Goal: Task Accomplishment & Management: Manage account settings

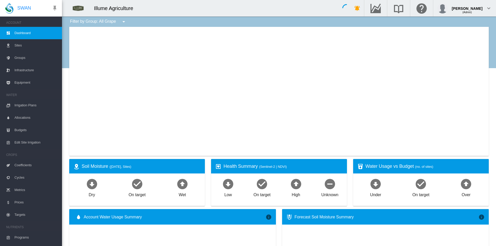
type input "**********"
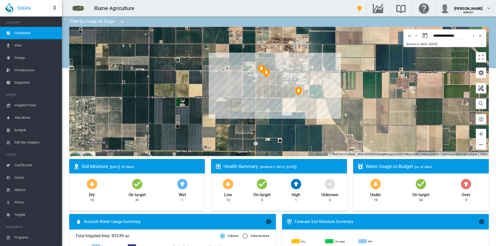
click at [24, 105] on span "Irrigation Plans" at bounding box center [35, 105] width 43 height 12
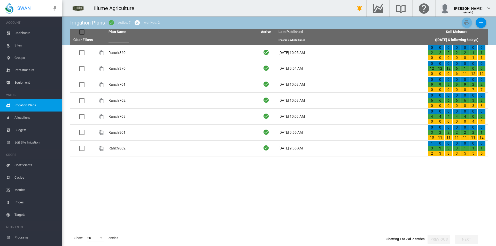
click at [117, 52] on td "Ranch 360" at bounding box center [180, 53] width 149 height 16
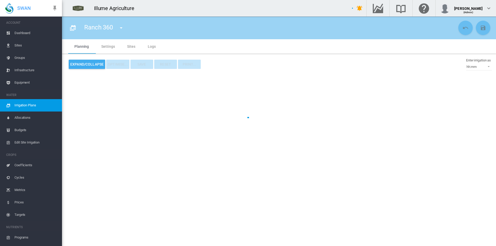
type input "*********"
type input "*"
type input "***"
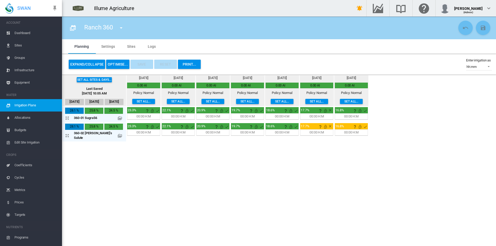
drag, startPoint x: 261, startPoint y: 183, endPoint x: 235, endPoint y: 179, distance: 26.1
click at [261, 183] on section "Ranch 360 Ranch 360 Ranch 370" at bounding box center [279, 131] width 434 height 229
click at [132, 102] on button "Set all..." at bounding box center [143, 101] width 23 height 5
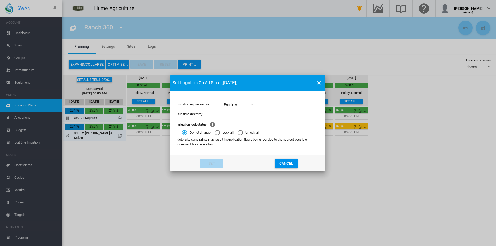
click at [235, 113] on input "Irrigation expressed ..." at bounding box center [229, 114] width 31 height 8
type input "****"
click at [209, 165] on button "Set" at bounding box center [211, 163] width 23 height 9
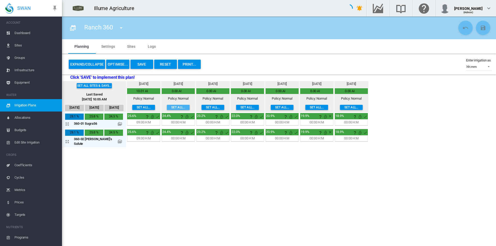
click at [167, 109] on button "Set all..." at bounding box center [178, 107] width 23 height 5
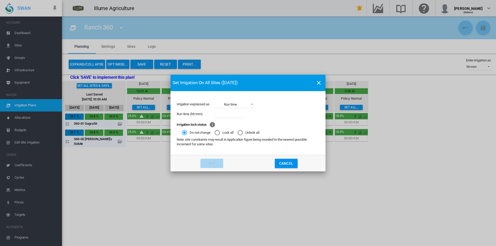
click at [224, 113] on input "Irrigation expressed ..." at bounding box center [229, 114] width 31 height 8
type input "****"
click at [205, 159] on button "Set" at bounding box center [211, 163] width 23 height 9
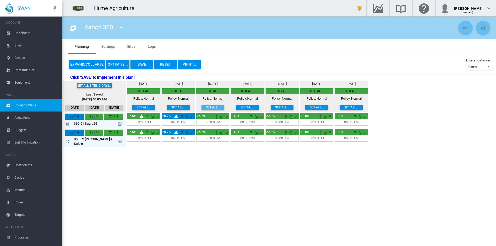
click at [201, 107] on button "Set all..." at bounding box center [212, 107] width 23 height 5
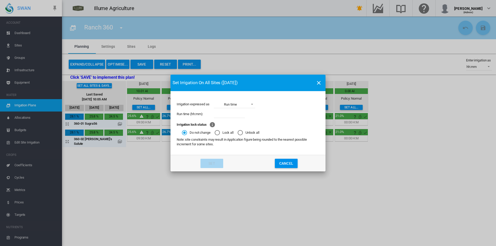
click at [227, 115] on input "Irrigation expressed ..." at bounding box center [229, 114] width 31 height 8
type input "****"
click at [213, 163] on button "Set" at bounding box center [211, 163] width 23 height 9
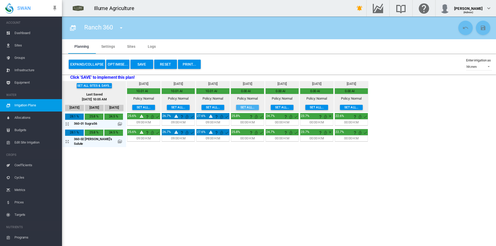
click at [236, 107] on button "Set all..." at bounding box center [247, 107] width 23 height 5
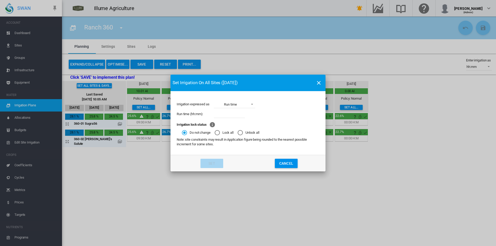
click at [232, 113] on input "Irrigation expressed ..." at bounding box center [229, 114] width 31 height 8
type input "****"
click at [209, 164] on button "Set" at bounding box center [211, 163] width 23 height 9
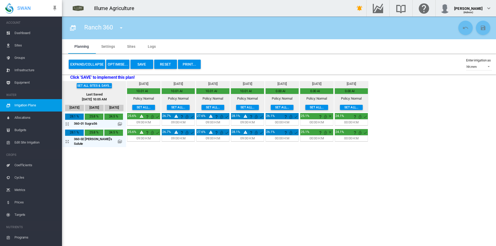
click at [276, 105] on button "Set all..." at bounding box center [281, 107] width 23 height 5
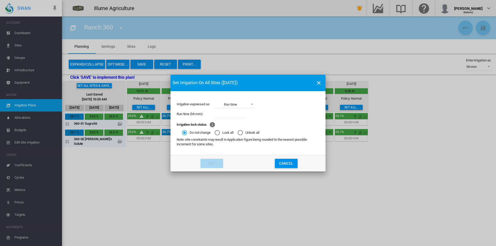
click at [231, 114] on input "Irrigation expressed ..." at bounding box center [229, 114] width 31 height 8
type input "****"
click at [214, 164] on button "Set" at bounding box center [211, 163] width 23 height 9
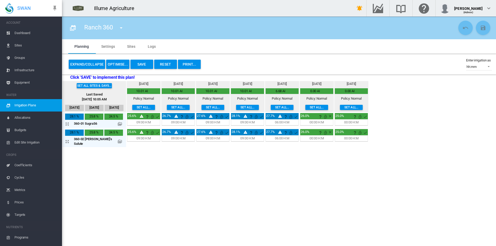
click at [142, 65] on button "Save" at bounding box center [141, 64] width 23 height 9
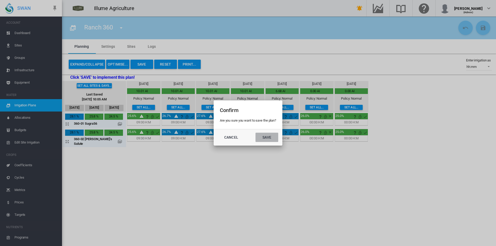
click at [275, 139] on button "Save" at bounding box center [266, 137] width 23 height 9
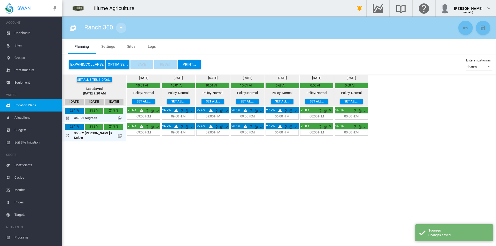
click at [124, 30] on md-icon "icon-menu-down" at bounding box center [121, 28] width 6 height 6
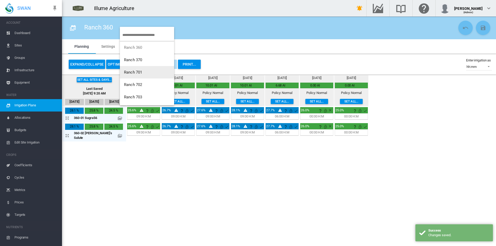
click at [139, 74] on span "Ranch 701" at bounding box center [133, 72] width 18 height 5
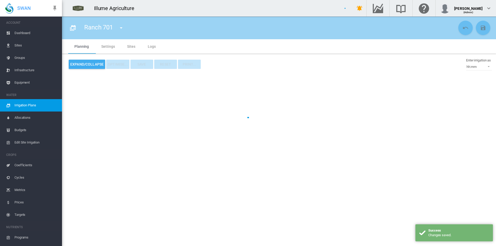
type input "*********"
type input "*"
type input "***"
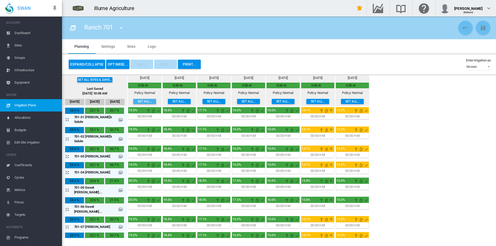
click at [133, 103] on button "Set all..." at bounding box center [144, 101] width 23 height 5
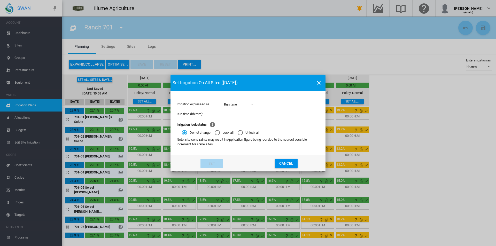
click at [240, 116] on input "Irrigation expressed ..." at bounding box center [229, 114] width 31 height 8
type input "****"
click at [206, 161] on button "Set" at bounding box center [211, 163] width 23 height 9
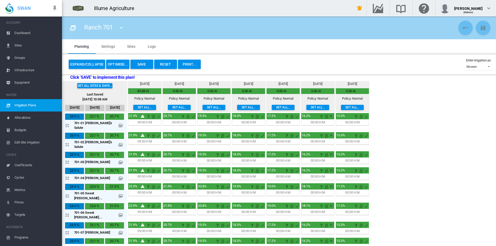
click at [168, 106] on button "Set all..." at bounding box center [179, 107] width 23 height 5
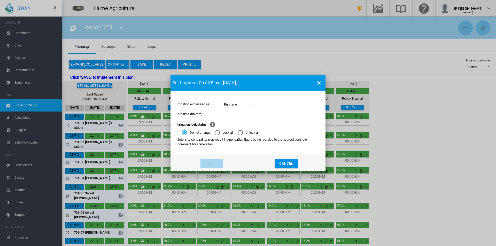
click at [231, 115] on input "Irrigation expressed ..." at bounding box center [229, 114] width 31 height 8
type input "****"
click at [214, 165] on button "Set" at bounding box center [211, 163] width 23 height 9
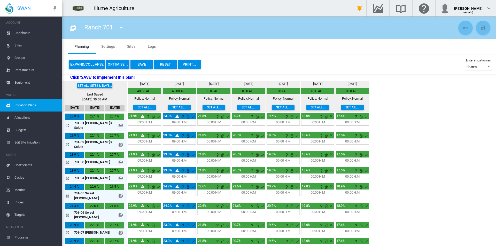
click at [202, 107] on button "Set all..." at bounding box center [213, 107] width 23 height 5
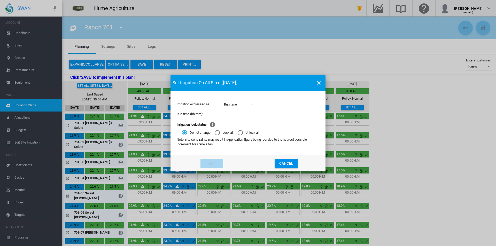
click at [234, 112] on input "Irrigation expressed ..." at bounding box center [229, 114] width 31 height 8
type input "****"
click at [218, 157] on md-dialog-actions "Set Cancel" at bounding box center [247, 163] width 155 height 17
click at [217, 163] on button "Set" at bounding box center [211, 163] width 23 height 9
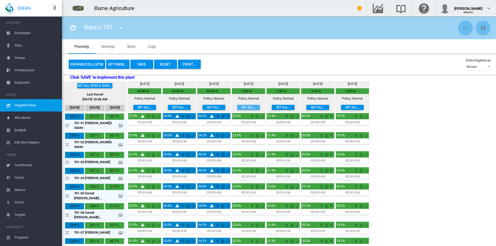
click at [239, 105] on button "Set all..." at bounding box center [248, 107] width 23 height 5
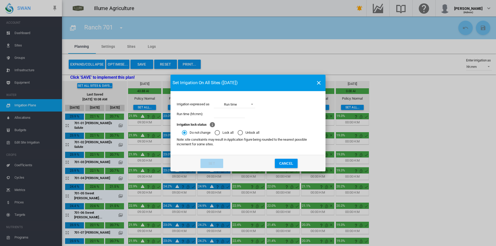
click at [231, 114] on input "Irrigation expressed ..." at bounding box center [229, 114] width 31 height 8
type input "****"
click at [218, 167] on button "Set" at bounding box center [211, 163] width 23 height 9
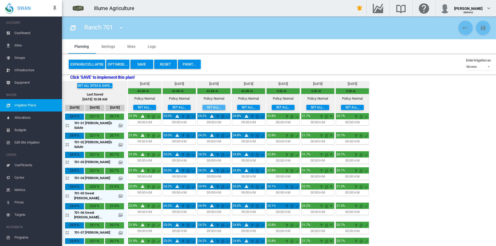
click at [202, 107] on button "Set all..." at bounding box center [213, 107] width 23 height 5
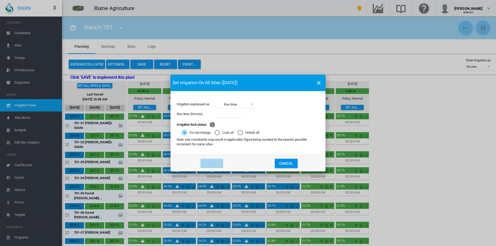
click at [231, 112] on input "Irrigation expressed ..." at bounding box center [229, 114] width 31 height 8
type input "****"
click at [215, 162] on button "Set" at bounding box center [211, 163] width 23 height 9
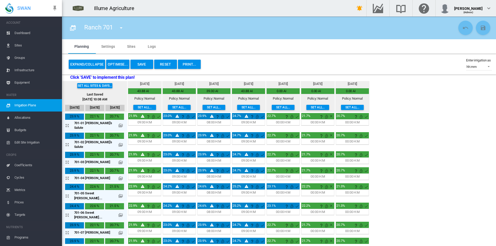
click at [242, 107] on button "Set all..." at bounding box center [248, 107] width 23 height 5
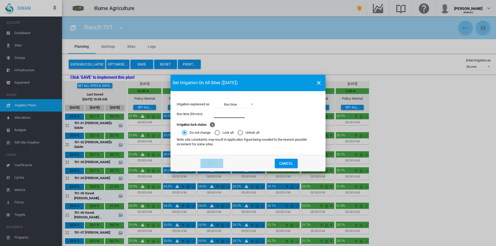
click at [236, 115] on input "Irrigation expressed ..." at bounding box center [229, 114] width 31 height 8
type input "****"
click at [215, 164] on button "Set" at bounding box center [211, 163] width 23 height 9
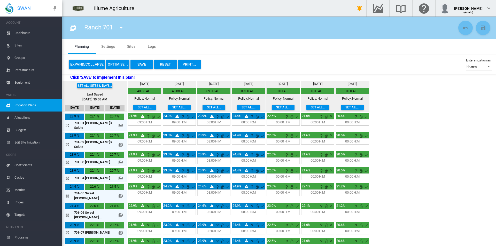
click at [275, 105] on button "Set all..." at bounding box center [282, 107] width 23 height 5
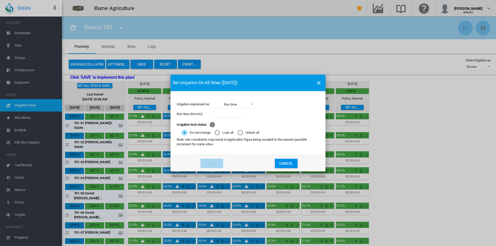
click at [226, 112] on input "Irrigation expressed ..." at bounding box center [229, 114] width 31 height 8
type input "****"
click at [220, 163] on button "Set" at bounding box center [211, 163] width 23 height 9
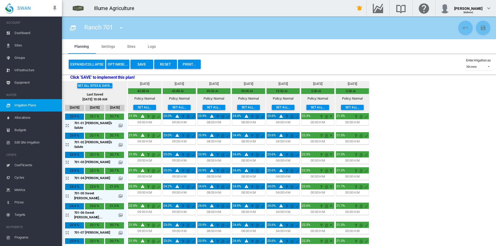
click at [77, 65] on button "Expand/Collapse" at bounding box center [87, 64] width 36 height 9
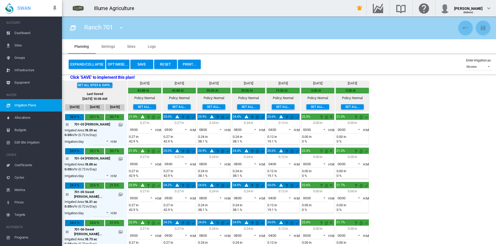
scroll to position [103, 0]
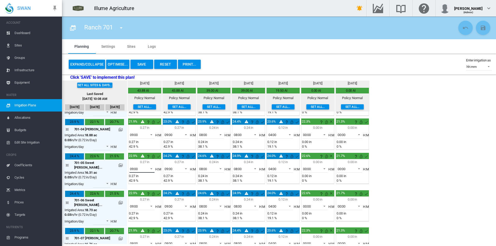
click at [132, 167] on span "09:00" at bounding box center [138, 169] width 16 height 5
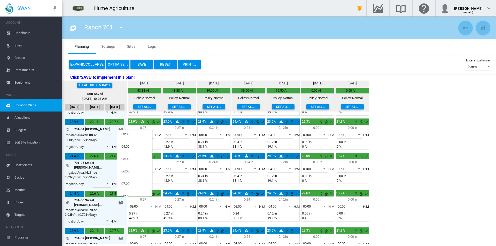
scroll to position [0, 0]
click at [131, 186] on md-option "04:00" at bounding box center [134, 185] width 35 height 12
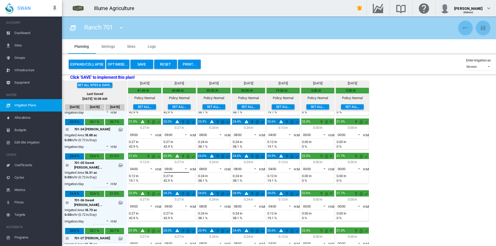
click at [170, 167] on span "09:00" at bounding box center [172, 169] width 16 height 5
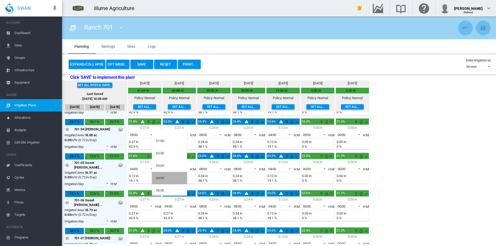
click at [169, 178] on md-option "04:00" at bounding box center [169, 178] width 35 height 12
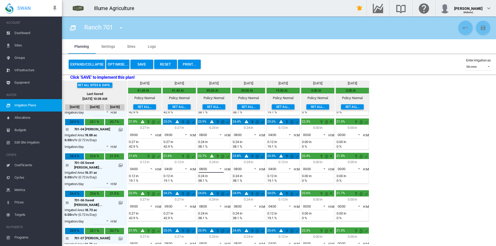
click at [202, 167] on span "08:00" at bounding box center [207, 169] width 16 height 5
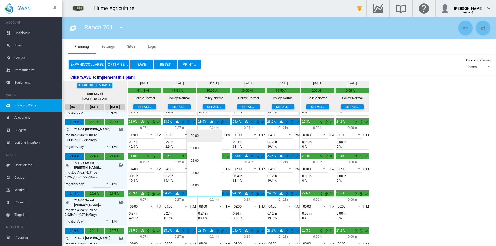
click at [201, 137] on md-option "00:00" at bounding box center [203, 136] width 35 height 12
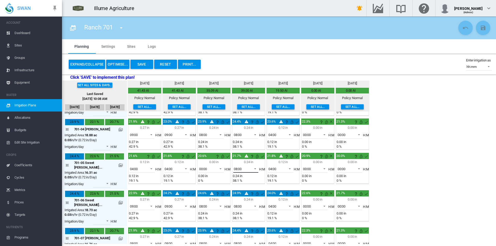
click at [237, 167] on span "08:00" at bounding box center [242, 169] width 16 height 5
click at [235, 182] on md-option "04:00" at bounding box center [238, 185] width 35 height 12
click at [285, 166] on span at bounding box center [288, 168] width 6 height 5
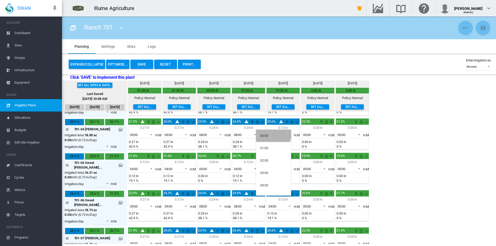
click at [272, 131] on md-option "00:00" at bounding box center [273, 136] width 35 height 12
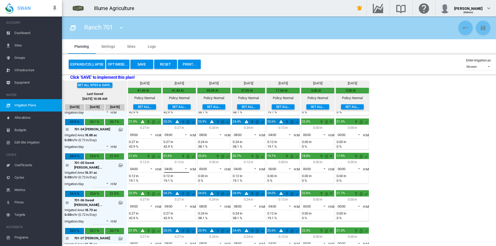
click at [181, 166] on span at bounding box center [184, 168] width 6 height 5
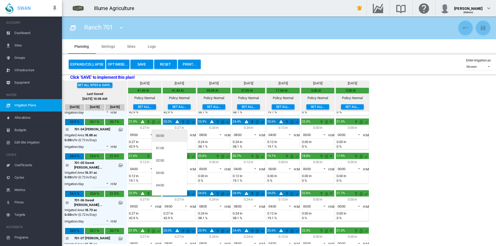
click at [167, 139] on md-option "00:00" at bounding box center [169, 136] width 35 height 12
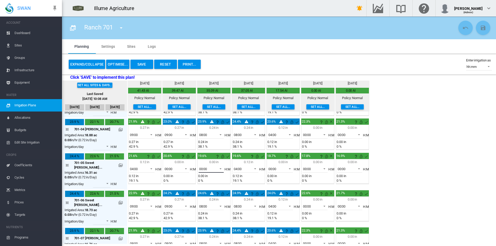
click at [202, 167] on span "00:00" at bounding box center [207, 169] width 16 height 5
click at [198, 210] on div "04:00" at bounding box center [194, 212] width 8 height 5
click at [135, 204] on span "09:00" at bounding box center [138, 206] width 16 height 5
click at [133, 196] on md-option "04:00" at bounding box center [134, 193] width 35 height 12
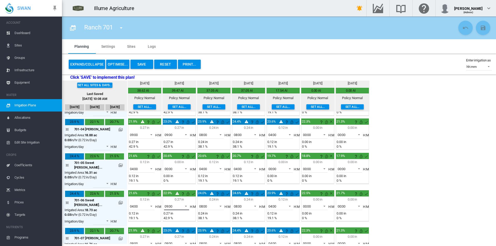
click at [171, 204] on span "09:00" at bounding box center [172, 206] width 16 height 5
drag, startPoint x: 167, startPoint y: 172, endPoint x: 188, endPoint y: 180, distance: 23.4
click at [167, 172] on md-option "00:00" at bounding box center [169, 170] width 35 height 12
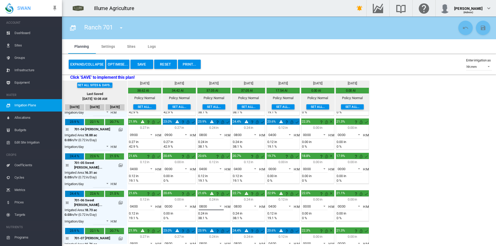
click at [216, 203] on span at bounding box center [219, 205] width 6 height 5
click at [206, 190] on md-option "04:00" at bounding box center [203, 193] width 35 height 12
click at [242, 202] on md-select-value "08:00" at bounding box center [245, 206] width 25 height 8
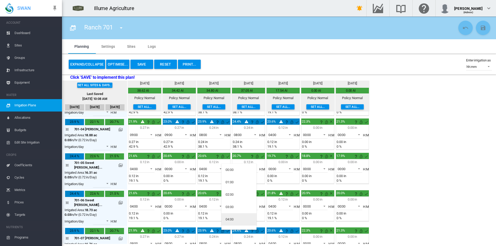
click at [238, 215] on md-option "04:00" at bounding box center [238, 219] width 35 height 12
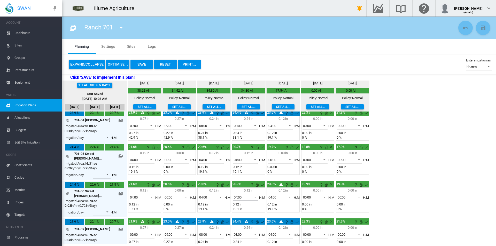
scroll to position [124, 0]
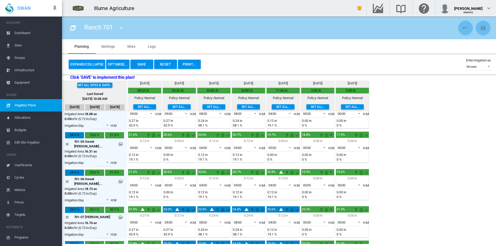
click at [139, 61] on button "Save" at bounding box center [141, 64] width 23 height 9
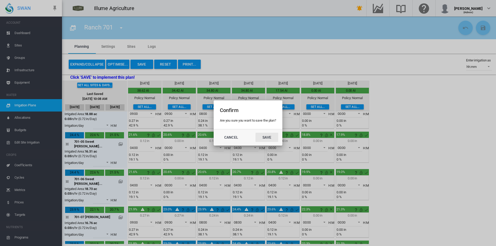
click at [263, 139] on button "Save" at bounding box center [266, 137] width 23 height 9
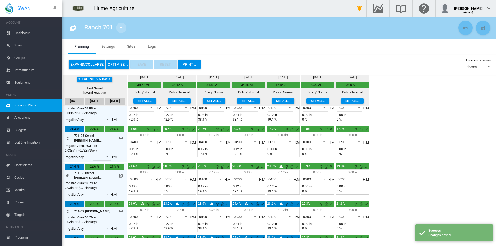
click at [122, 28] on md-icon "icon-menu-down" at bounding box center [121, 28] width 6 height 6
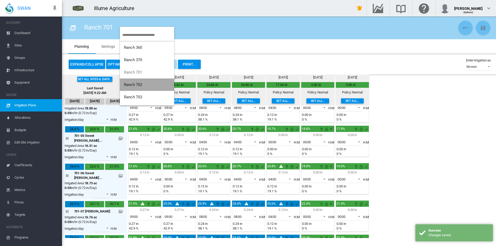
click at [142, 87] on button "Ranch 702" at bounding box center [147, 84] width 54 height 12
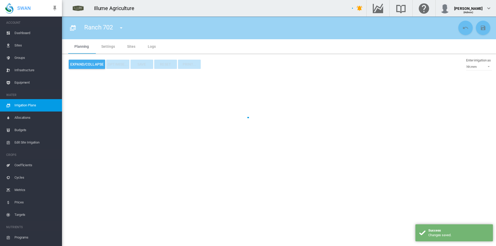
type input "*********"
type input "*"
type input "*****"
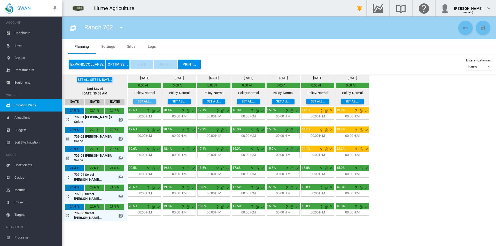
click at [133, 99] on button "Set all..." at bounding box center [144, 101] width 23 height 5
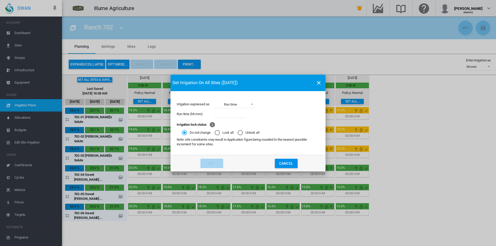
click at [234, 115] on input "Irrigation expressed ..." at bounding box center [229, 114] width 31 height 8
type input "****"
click at [207, 163] on button "Set" at bounding box center [211, 163] width 23 height 9
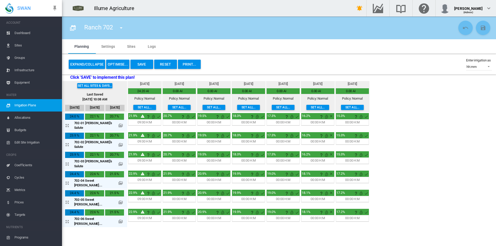
click at [168, 109] on button "Set all..." at bounding box center [179, 107] width 23 height 5
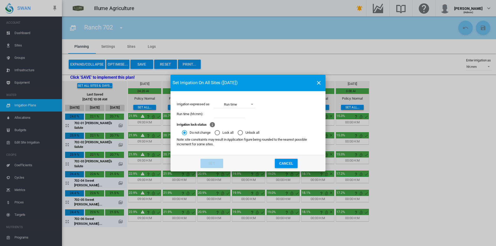
click at [225, 116] on input "Irrigation expressed ..." at bounding box center [229, 114] width 31 height 8
type input "****"
click at [211, 161] on button "Set" at bounding box center [211, 163] width 23 height 9
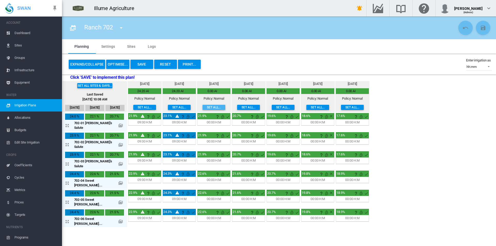
click at [202, 108] on button "Set all..." at bounding box center [213, 107] width 23 height 5
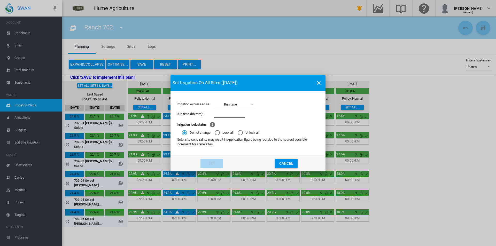
click at [221, 115] on input "Irrigation expressed ..." at bounding box center [229, 114] width 31 height 8
type input "****"
click at [213, 168] on md-dialog-actions "Set Cancel" at bounding box center [247, 163] width 155 height 17
click at [213, 167] on button "Set" at bounding box center [211, 163] width 23 height 9
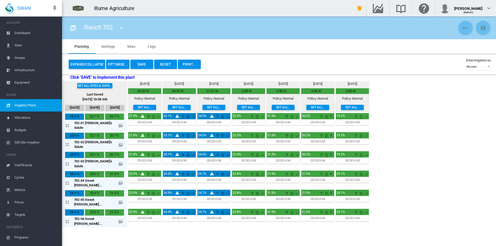
click at [238, 106] on button "Set all..." at bounding box center [248, 107] width 23 height 5
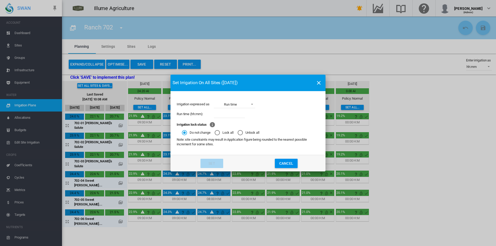
click at [237, 111] on input "Irrigation expressed ..." at bounding box center [229, 114] width 31 height 8
type input "****"
click at [213, 167] on button "Set" at bounding box center [211, 163] width 23 height 9
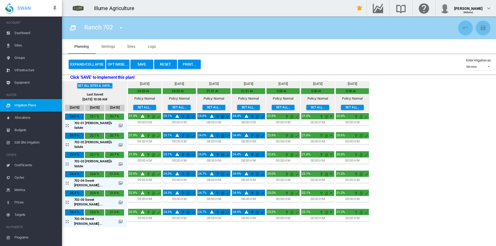
click at [277, 106] on button "Set all..." at bounding box center [282, 107] width 23 height 5
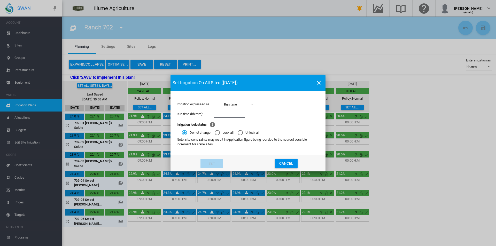
click at [241, 111] on input "Irrigation expressed ..." at bounding box center [229, 114] width 31 height 8
type input "****"
click at [206, 162] on button "Set" at bounding box center [211, 163] width 23 height 9
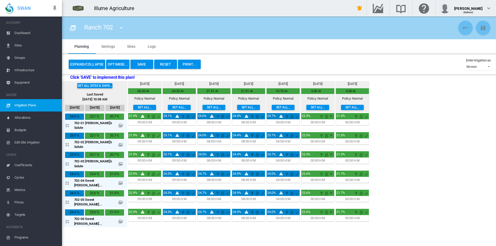
drag, startPoint x: 91, startPoint y: 66, endPoint x: 108, endPoint y: 62, distance: 18.0
click at [91, 66] on button "Expand/Collapse" at bounding box center [87, 64] width 36 height 9
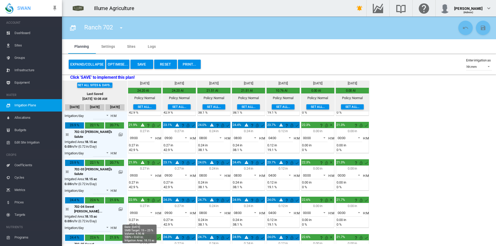
scroll to position [52, 0]
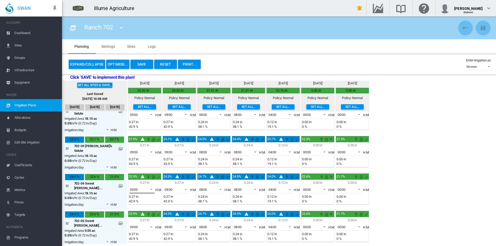
click at [135, 187] on span "09:00" at bounding box center [138, 189] width 16 height 5
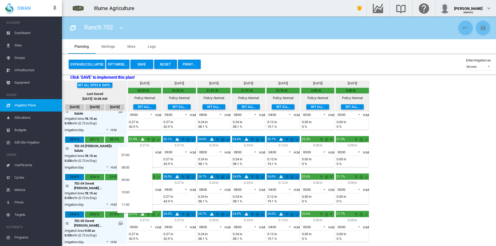
scroll to position [0, 0]
click at [132, 199] on md-option "04:00" at bounding box center [134, 202] width 35 height 12
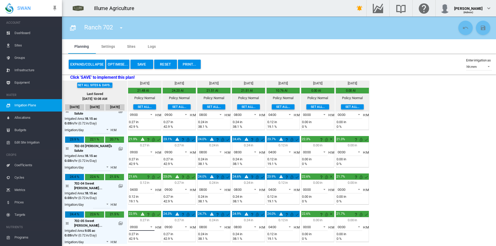
click at [132, 225] on span "09:00" at bounding box center [138, 227] width 16 height 5
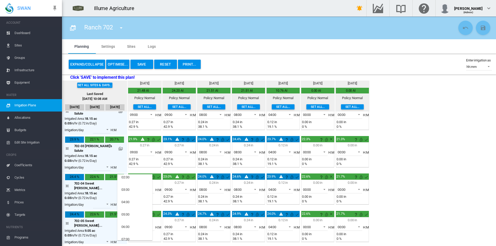
scroll to position [26, 0]
click at [133, 203] on md-option "04:00" at bounding box center [134, 204] width 35 height 12
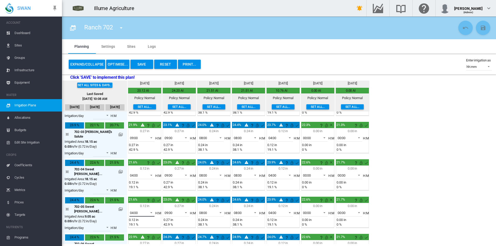
scroll to position [74, 0]
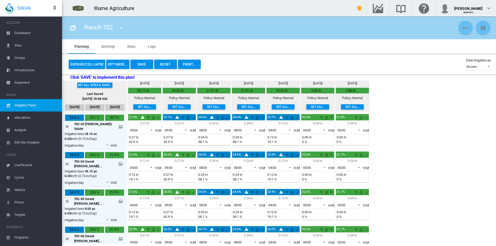
click at [132, 240] on span "09:00" at bounding box center [138, 242] width 16 height 5
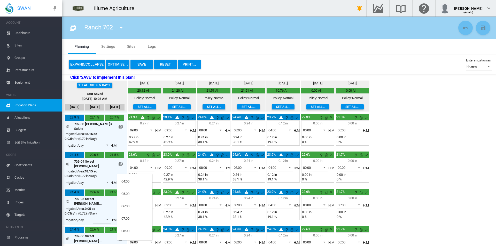
scroll to position [39, 0]
click at [138, 189] on md-option "04:00" at bounding box center [134, 190] width 35 height 12
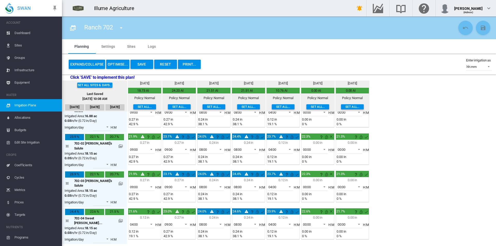
scroll to position [26, 0]
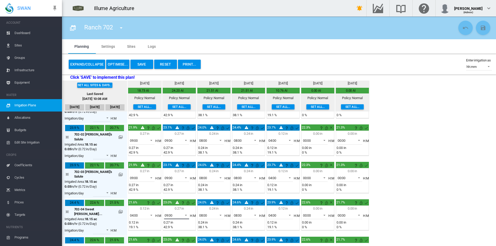
click at [171, 213] on span "09:00" at bounding box center [172, 215] width 16 height 5
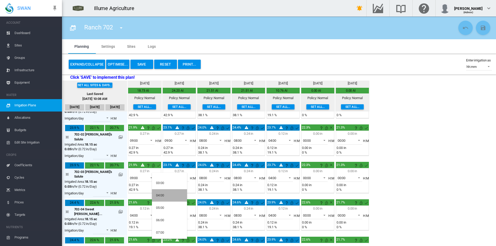
click at [170, 198] on md-option "04:00" at bounding box center [169, 195] width 35 height 12
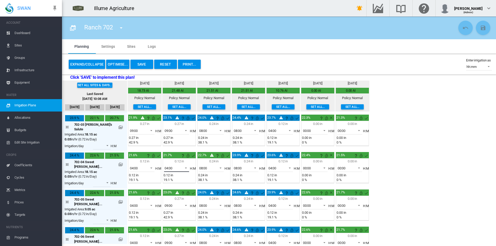
scroll to position [74, 0]
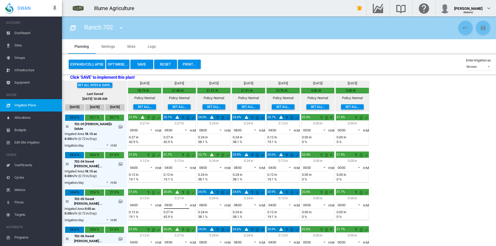
click at [168, 203] on span "09:00" at bounding box center [172, 205] width 16 height 5
drag, startPoint x: 171, startPoint y: 184, endPoint x: 174, endPoint y: 189, distance: 5.9
click at [172, 185] on md-option "04:00" at bounding box center [169, 182] width 35 height 12
click at [165, 240] on span "09:00" at bounding box center [172, 242] width 16 height 5
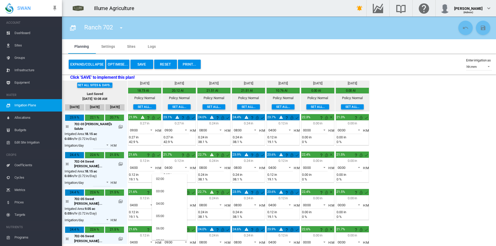
scroll to position [14, 0]
click at [168, 217] on md-option "04:00" at bounding box center [169, 216] width 35 height 12
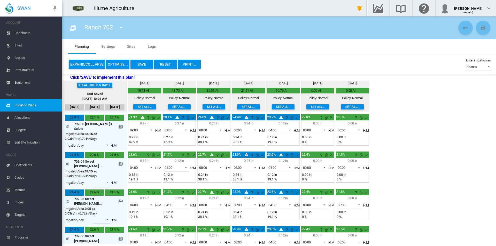
click at [166, 165] on span "04:00" at bounding box center [172, 167] width 16 height 5
click at [165, 132] on md-option "00:00" at bounding box center [169, 131] width 35 height 12
click at [170, 203] on span "04:00" at bounding box center [172, 205] width 16 height 5
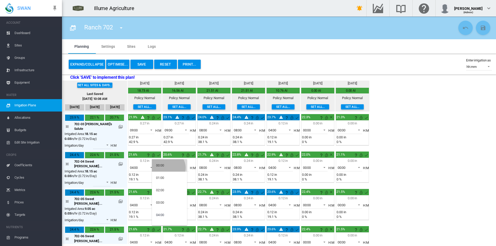
drag, startPoint x: 167, startPoint y: 168, endPoint x: 169, endPoint y: 172, distance: 5.0
click at [167, 167] on md-option "00:00" at bounding box center [169, 165] width 35 height 12
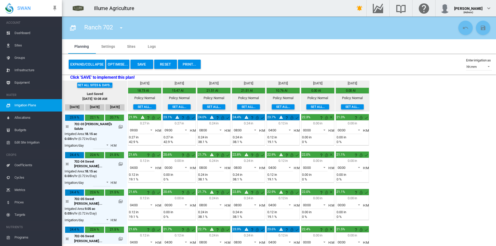
click at [168, 240] on span "04:00" at bounding box center [172, 242] width 16 height 5
click at [168, 182] on md-option "00:00" at bounding box center [169, 180] width 35 height 12
click at [200, 165] on span "08:00" at bounding box center [207, 167] width 16 height 5
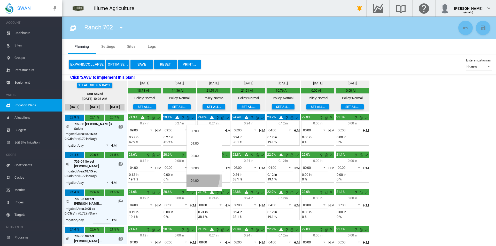
click at [196, 177] on md-option "04:00" at bounding box center [203, 180] width 35 height 12
click at [201, 203] on span "08:00" at bounding box center [207, 205] width 16 height 5
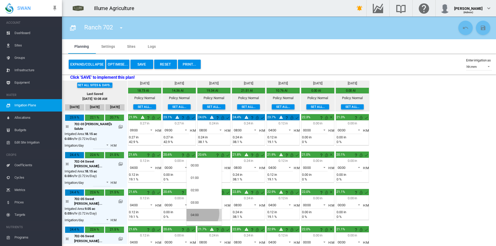
click at [199, 213] on md-option "04:00" at bounding box center [203, 215] width 35 height 12
click at [199, 240] on span "08:00" at bounding box center [207, 242] width 16 height 5
click at [202, 226] on md-option "04:00" at bounding box center [203, 229] width 35 height 12
click at [238, 165] on span "08:00" at bounding box center [242, 167] width 16 height 5
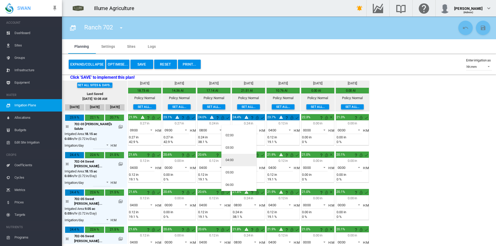
click at [239, 158] on md-option "04:00" at bounding box center [238, 160] width 35 height 12
click at [236, 203] on span "08:00" at bounding box center [242, 205] width 16 height 5
click at [238, 194] on md-option "04:00" at bounding box center [238, 194] width 35 height 12
click at [238, 240] on span "08:00" at bounding box center [242, 242] width 16 height 5
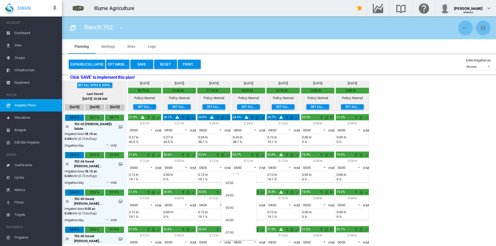
scroll to position [27, 0]
click at [236, 204] on md-option "04:00" at bounding box center [238, 202] width 35 height 12
click at [271, 165] on span "04:00" at bounding box center [276, 167] width 16 height 5
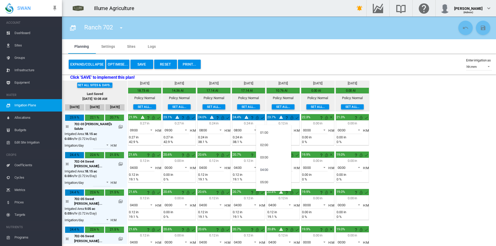
scroll to position [0, 0]
click at [267, 132] on div "00:00" at bounding box center [264, 131] width 8 height 5
click at [271, 203] on span "04:00" at bounding box center [276, 205] width 16 height 5
click at [270, 166] on md-option "00:00" at bounding box center [273, 165] width 35 height 12
click at [270, 240] on span "04:00" at bounding box center [276, 242] width 16 height 5
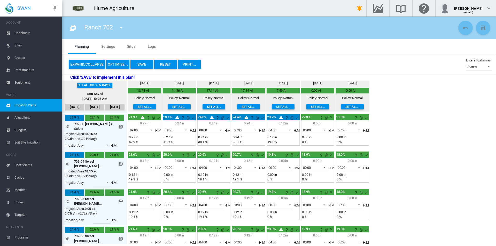
scroll to position [3, 0]
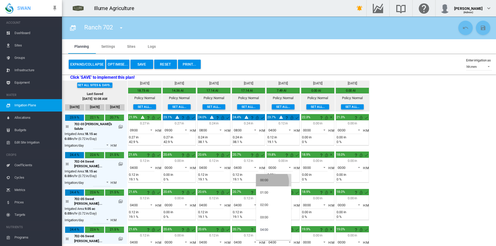
click at [268, 182] on md-option "00:00" at bounding box center [273, 180] width 35 height 12
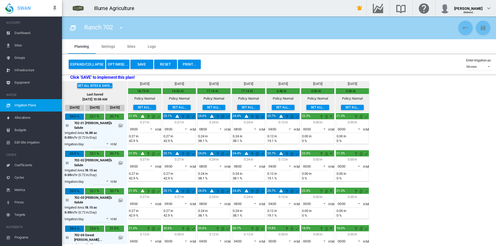
click at [145, 66] on button "Save" at bounding box center [141, 64] width 23 height 9
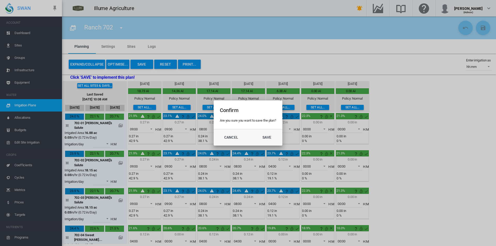
click at [271, 137] on button "Save" at bounding box center [266, 137] width 23 height 9
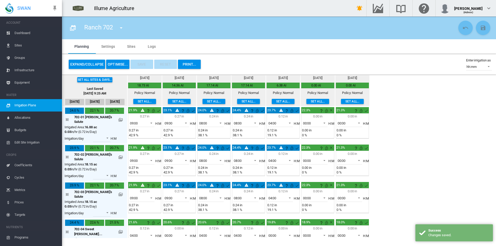
click at [124, 30] on md-icon "icon-menu-down" at bounding box center [121, 28] width 6 height 6
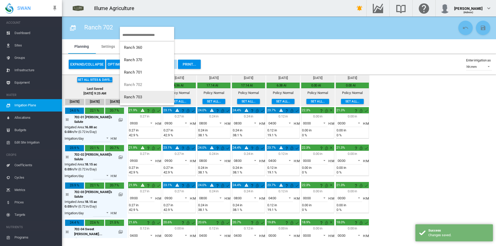
click at [145, 97] on button "Ranch 703" at bounding box center [147, 97] width 54 height 12
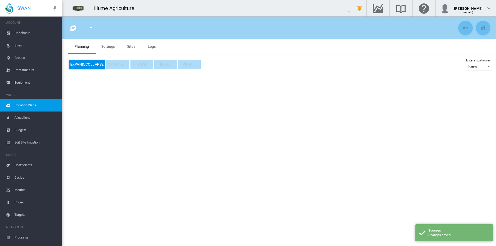
type input "*********"
type input "*"
type input "*****"
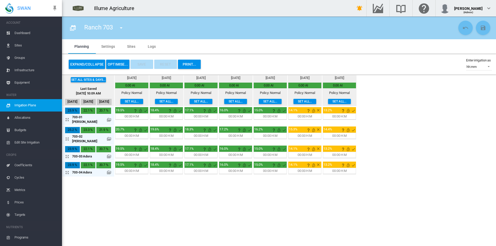
click at [128, 105] on div "Tue, Sep 2 0.00 AI Policy: Normal Set all..." at bounding box center [131, 91] width 33 height 30
click at [127, 101] on button "Set all..." at bounding box center [131, 101] width 23 height 5
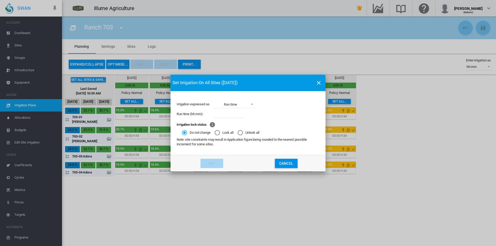
drag, startPoint x: 217, startPoint y: 115, endPoint x: 227, endPoint y: 118, distance: 10.1
click at [217, 115] on input "Irrigation expressed ..." at bounding box center [229, 114] width 31 height 8
type input "****"
click at [209, 169] on md-dialog-actions "Set Cancel" at bounding box center [247, 163] width 155 height 17
click at [209, 165] on button "Set" at bounding box center [211, 163] width 23 height 9
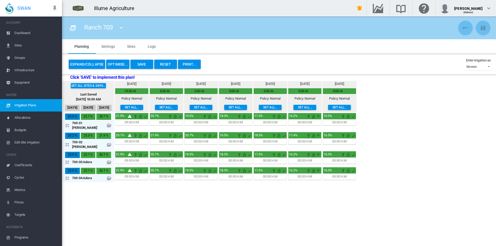
click at [165, 106] on button "Set all..." at bounding box center [166, 107] width 23 height 5
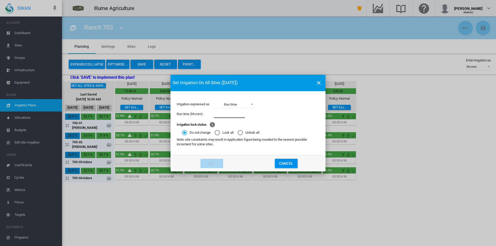
drag, startPoint x: 227, startPoint y: 112, endPoint x: 229, endPoint y: 118, distance: 6.2
click at [227, 112] on input "Irrigation expressed ..." at bounding box center [229, 114] width 31 height 8
type input "****"
click at [209, 163] on button "Set" at bounding box center [211, 163] width 23 height 9
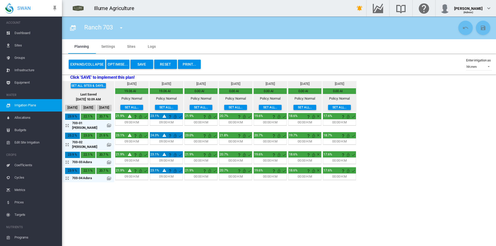
click at [208, 107] on button "Set all..." at bounding box center [200, 107] width 23 height 5
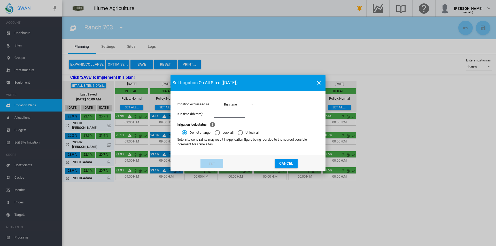
click at [222, 115] on input "Irrigation expressed ..." at bounding box center [229, 114] width 31 height 8
type input "****"
click at [205, 164] on button "Set" at bounding box center [211, 163] width 23 height 9
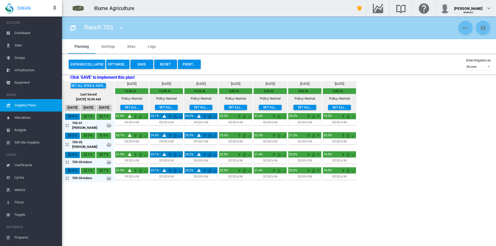
click at [204, 109] on button "Set all..." at bounding box center [200, 107] width 23 height 5
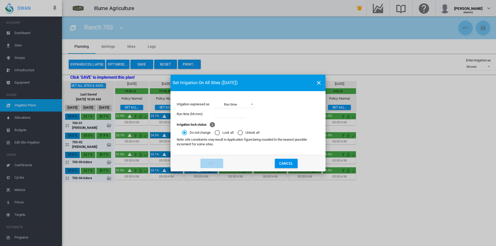
click at [231, 112] on input "Irrigation expressed ..." at bounding box center [229, 114] width 31 height 8
type input "****"
click at [211, 166] on button "Set" at bounding box center [211, 163] width 23 height 9
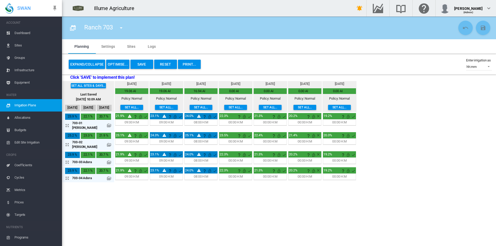
click at [231, 107] on button "Set all..." at bounding box center [235, 107] width 23 height 5
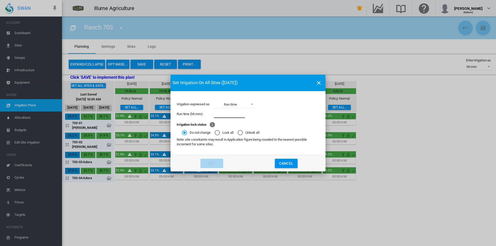
drag, startPoint x: 232, startPoint y: 115, endPoint x: 237, endPoint y: 117, distance: 6.0
click at [232, 115] on input "Irrigation expressed ..." at bounding box center [229, 114] width 31 height 8
type input "****"
click at [211, 163] on button "Set" at bounding box center [211, 163] width 23 height 9
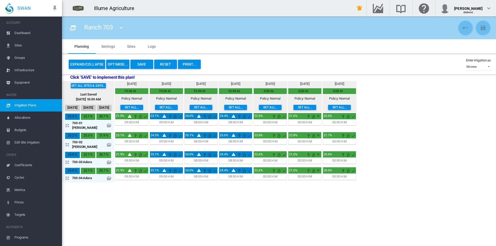
click at [264, 108] on button "Set all..." at bounding box center [270, 107] width 23 height 5
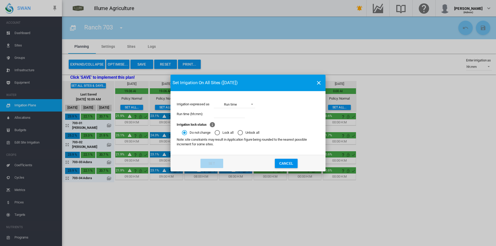
click at [229, 116] on input "Irrigation expressed ..." at bounding box center [229, 114] width 31 height 8
type input "****"
click at [208, 166] on button "Set" at bounding box center [211, 163] width 23 height 9
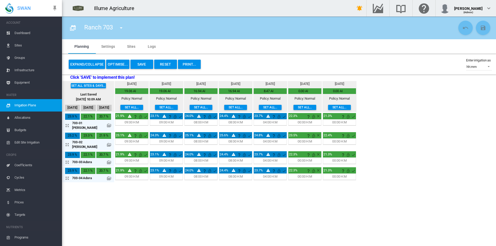
click at [145, 65] on button "Save" at bounding box center [141, 64] width 23 height 9
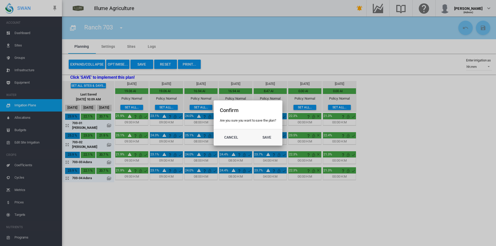
click at [270, 131] on md-dialog-actions "Cancel Save" at bounding box center [247, 137] width 69 height 17
click at [270, 135] on button "Save" at bounding box center [266, 137] width 23 height 9
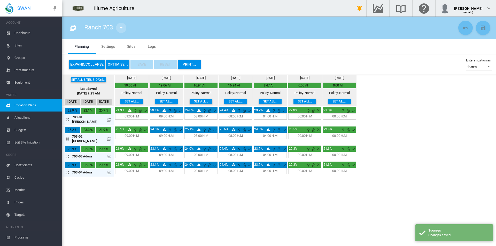
click at [117, 27] on button "button" at bounding box center [121, 28] width 10 height 10
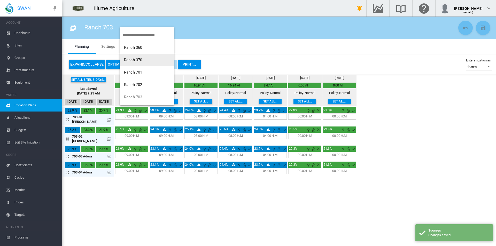
click at [139, 58] on span "Ranch 370" at bounding box center [133, 60] width 18 height 5
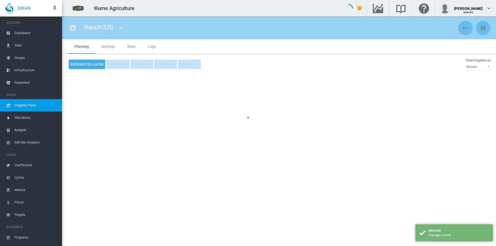
type input "*********"
type input "*"
type input "*****"
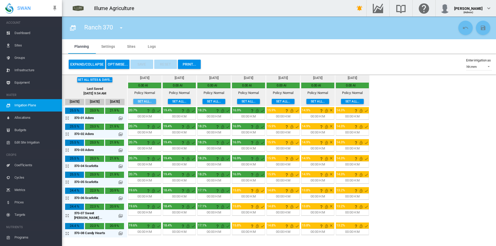
click at [134, 101] on button "Set all..." at bounding box center [144, 101] width 23 height 5
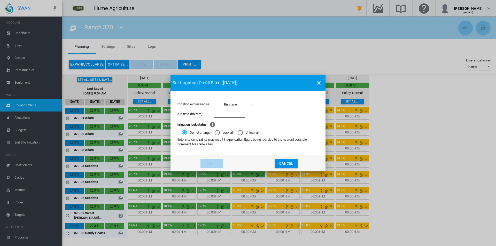
click at [235, 111] on input "Irrigation expressed ..." at bounding box center [229, 114] width 31 height 8
type input "*****"
click at [209, 162] on button "Set" at bounding box center [211, 163] width 23 height 9
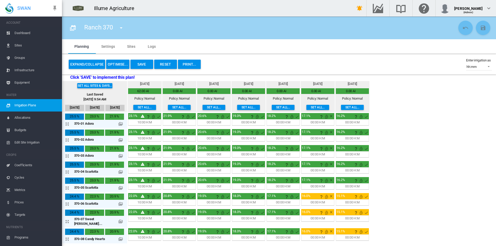
click at [170, 107] on button "Set all..." at bounding box center [179, 107] width 23 height 5
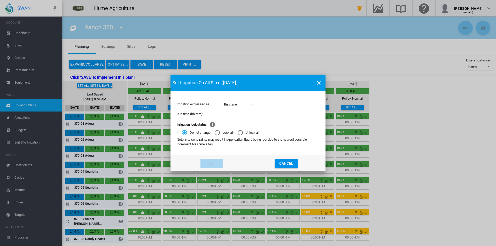
click at [225, 115] on input "Irrigation expressed ..." at bounding box center [229, 114] width 31 height 8
type input "*****"
click at [211, 161] on button "Set" at bounding box center [211, 163] width 23 height 9
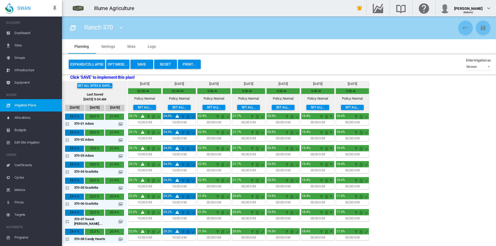
click at [204, 108] on button "Set all..." at bounding box center [213, 107] width 23 height 5
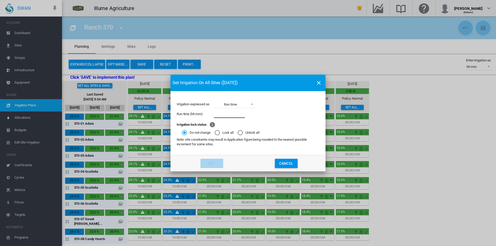
click at [225, 112] on input "Irrigation expressed ..." at bounding box center [229, 114] width 31 height 8
type input "*****"
click at [205, 164] on button "Set" at bounding box center [211, 163] width 23 height 9
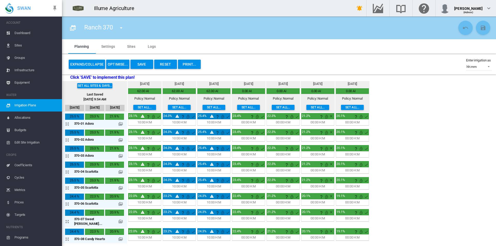
click at [237, 107] on button "Set all..." at bounding box center [248, 107] width 23 height 5
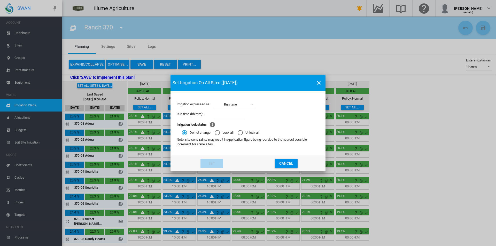
drag, startPoint x: 228, startPoint y: 114, endPoint x: 235, endPoint y: 118, distance: 8.0
click at [229, 114] on input "Irrigation expressed ..." at bounding box center [229, 114] width 31 height 8
type input "*****"
click at [219, 162] on button "Set" at bounding box center [211, 163] width 23 height 9
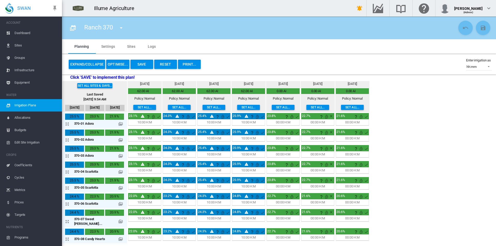
click at [272, 106] on button "Set all..." at bounding box center [282, 107] width 23 height 5
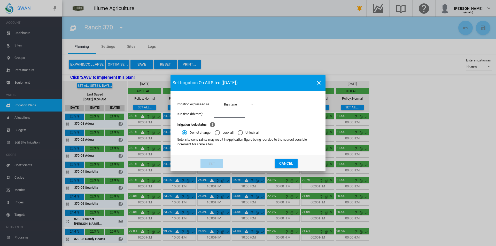
drag, startPoint x: 229, startPoint y: 115, endPoint x: 232, endPoint y: 117, distance: 3.2
click at [229, 115] on input "Irrigation expressed ..." at bounding box center [229, 114] width 31 height 8
type input "****"
click at [215, 161] on button "Set" at bounding box center [211, 163] width 23 height 9
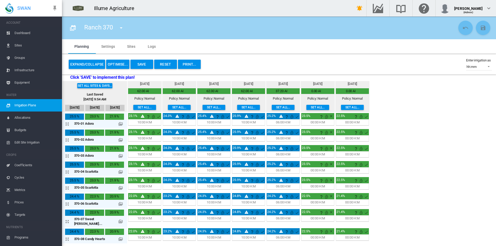
click at [81, 58] on div "Expand/Collapse OPTIMISE... Save Reset PRINT..." at bounding box center [134, 64] width 133 height 12
click at [81, 61] on button "Expand/Collapse" at bounding box center [87, 64] width 36 height 9
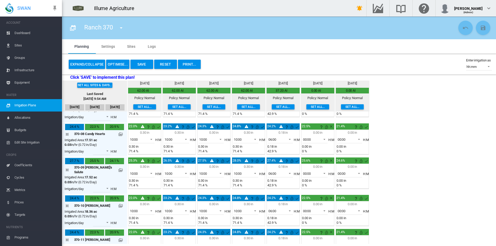
scroll to position [232, 0]
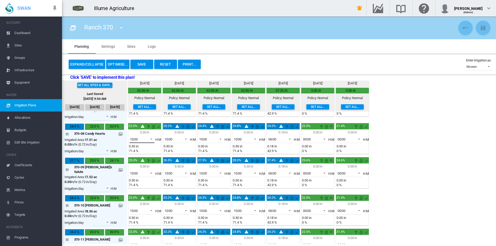
click at [137, 136] on md-select-value "10:00" at bounding box center [141, 139] width 25 height 8
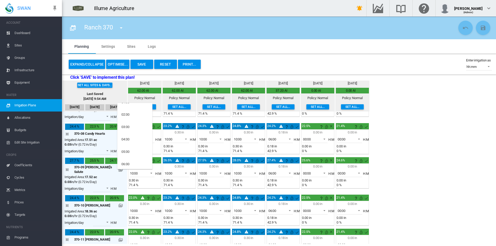
scroll to position [0, 0]
click at [132, 109] on md-option "00:00" at bounding box center [134, 109] width 35 height 12
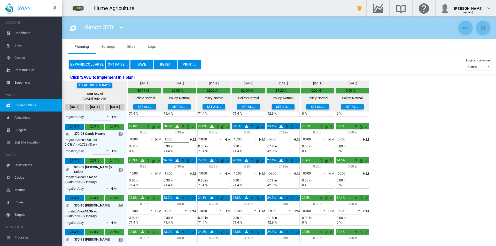
click at [174, 138] on md-select-value "10:00" at bounding box center [176, 139] width 25 height 8
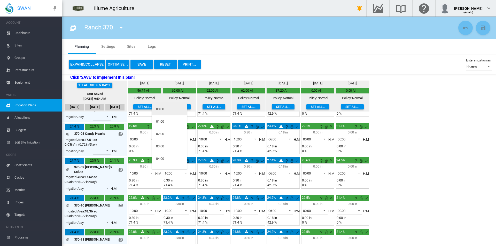
click at [169, 114] on md-option "00:00" at bounding box center [169, 109] width 35 height 12
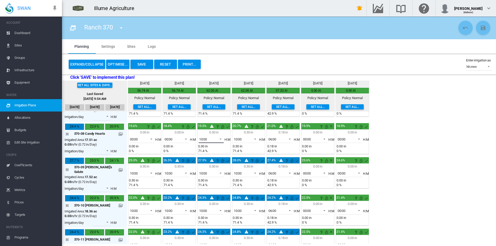
click at [203, 137] on span "10:00" at bounding box center [207, 139] width 16 height 5
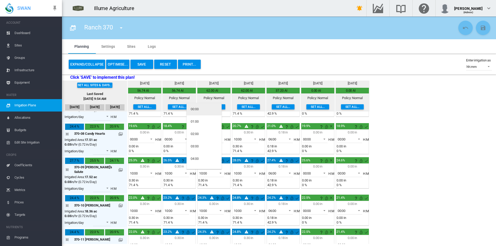
click at [204, 110] on md-option "00:00" at bounding box center [203, 109] width 35 height 12
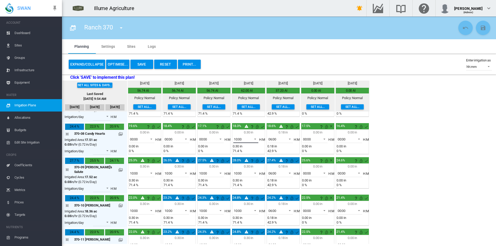
drag, startPoint x: 236, startPoint y: 135, endPoint x: 241, endPoint y: 140, distance: 6.4
click at [237, 137] on span "10:00" at bounding box center [242, 139] width 16 height 5
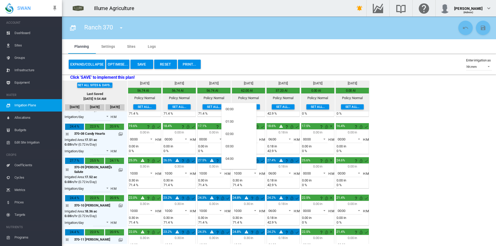
scroll to position [97, 0]
click at [239, 113] on md-option "08:00" at bounding box center [238, 111] width 35 height 12
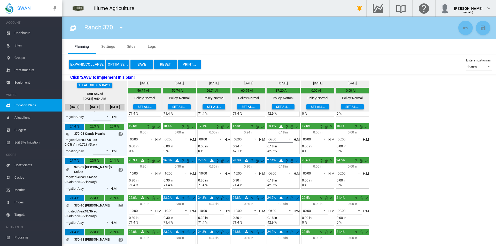
click at [268, 137] on div "06:00" at bounding box center [272, 139] width 8 height 4
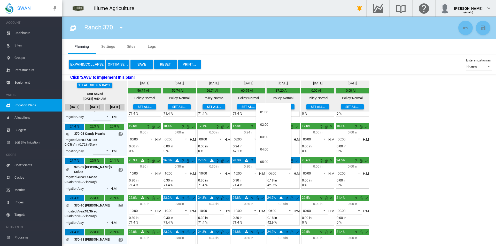
scroll to position [0, 0]
click at [266, 113] on md-option "00:00" at bounding box center [273, 109] width 35 height 12
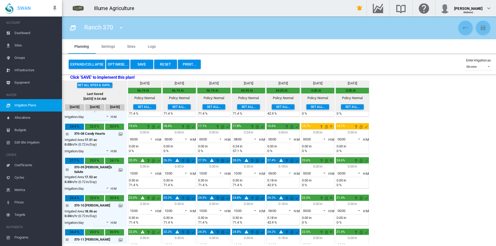
click at [137, 63] on button "Save" at bounding box center [141, 64] width 23 height 9
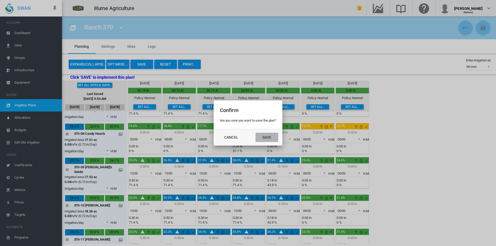
click at [266, 134] on button "Save" at bounding box center [266, 137] width 23 height 9
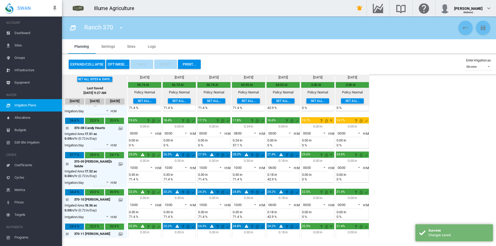
click at [115, 27] on md-menu "Ranch 360 Ranch 370 Ranch 701 Ranch [GEOGRAPHIC_DATA] 801" at bounding box center [120, 27] width 15 height 7
click at [119, 27] on md-icon "icon-menu-down" at bounding box center [121, 28] width 6 height 6
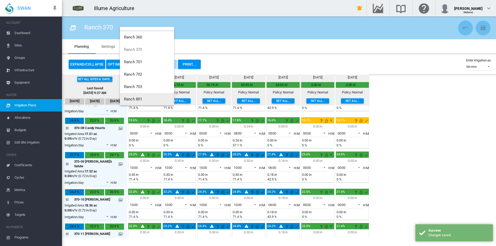
scroll to position [25, 0]
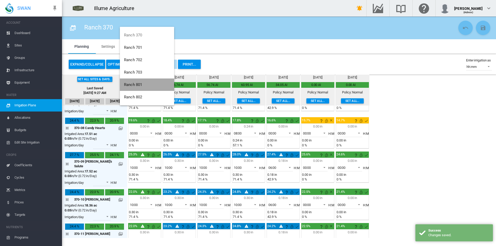
click at [137, 84] on span "Ranch 801" at bounding box center [133, 84] width 18 height 5
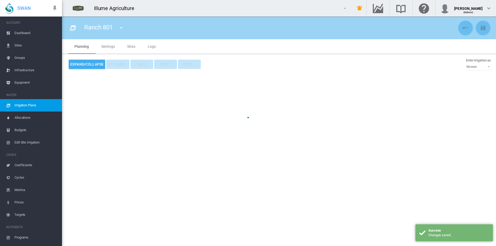
type input "*********"
type input "*"
type input "******"
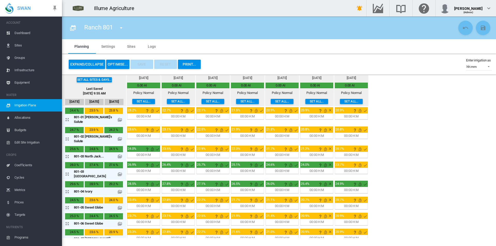
click at [132, 101] on button "Set all..." at bounding box center [143, 101] width 23 height 5
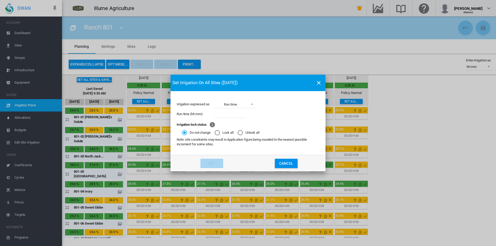
click at [232, 118] on div "Run time (hh:mm):" at bounding box center [248, 114] width 142 height 10
click at [233, 113] on input "Irrigation expressed ..." at bounding box center [229, 114] width 31 height 8
type input "****"
click at [206, 163] on button "Set" at bounding box center [211, 163] width 23 height 9
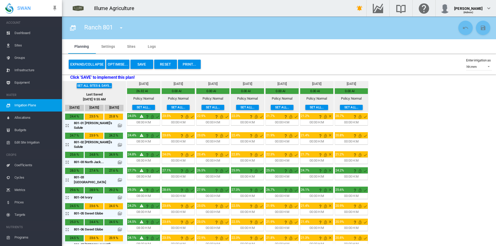
click at [132, 107] on button "Set all..." at bounding box center [143, 107] width 23 height 5
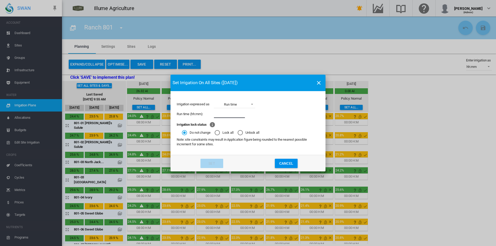
click at [232, 113] on input "Irrigation expressed ..." at bounding box center [229, 114] width 31 height 8
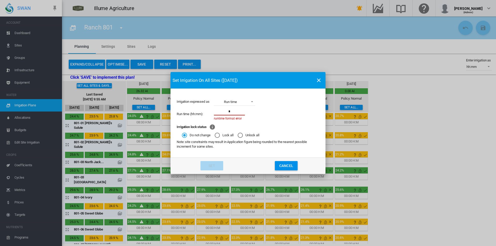
click at [233, 113] on input "Irrigation expressed ..." at bounding box center [229, 112] width 31 height 8
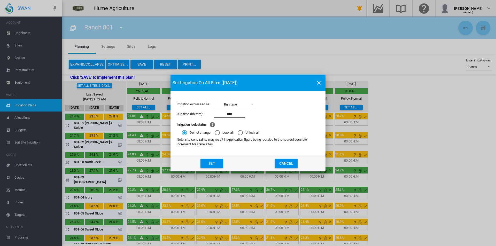
type input "****"
click at [217, 159] on button "Set" at bounding box center [211, 163] width 23 height 9
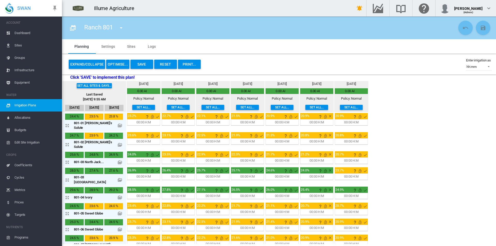
click at [90, 64] on button "Expand/Collapse" at bounding box center [87, 64] width 36 height 9
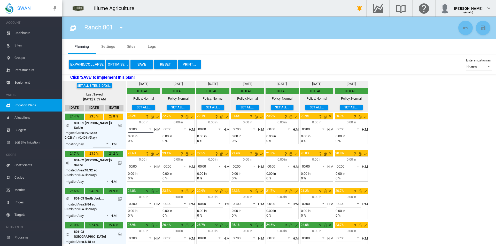
drag, startPoint x: 131, startPoint y: 127, endPoint x: 138, endPoint y: 131, distance: 8.2
click at [131, 127] on span "00:00" at bounding box center [137, 129] width 16 height 5
click at [130, 151] on md-option "10:00" at bounding box center [134, 149] width 35 height 12
click at [180, 129] on span at bounding box center [183, 128] width 6 height 5
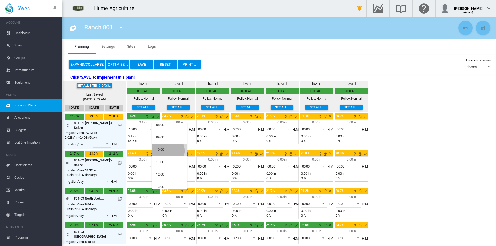
click at [166, 151] on md-option "10:00" at bounding box center [169, 149] width 35 height 12
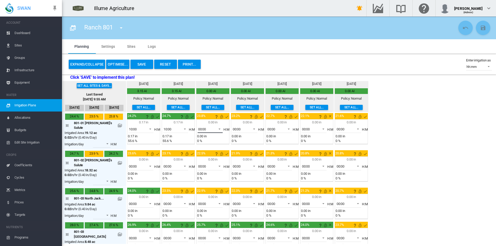
click at [198, 129] on div "00:00" at bounding box center [202, 129] width 8 height 4
click at [201, 147] on md-option "10:00" at bounding box center [203, 149] width 35 height 12
click at [233, 128] on div "00:00" at bounding box center [237, 129] width 8 height 4
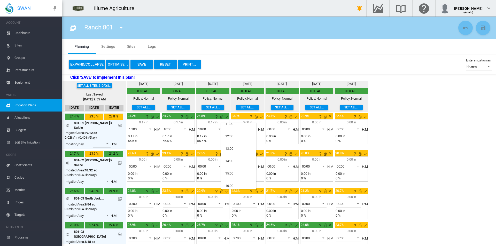
scroll to position [129, 0]
click at [238, 126] on md-option "10:00" at bounding box center [238, 124] width 35 height 12
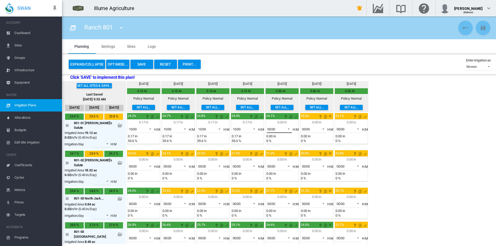
click at [284, 130] on span at bounding box center [287, 128] width 6 height 5
click at [270, 174] on md-option "06:00" at bounding box center [272, 177] width 35 height 12
click at [139, 65] on button "Save" at bounding box center [141, 64] width 23 height 9
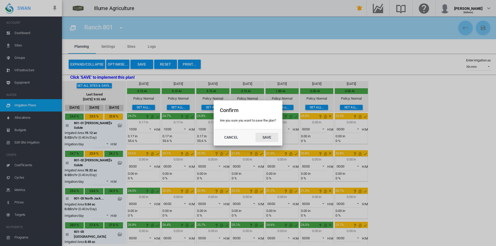
click at [273, 136] on button "Save" at bounding box center [266, 137] width 23 height 9
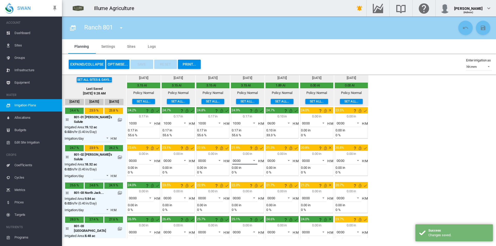
click at [240, 158] on span "00:00" at bounding box center [241, 160] width 16 height 5
click at [237, 103] on md-backdrop at bounding box center [248, 123] width 496 height 246
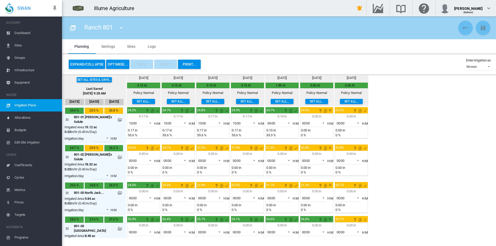
click at [238, 102] on button "Set all..." at bounding box center [247, 101] width 23 height 5
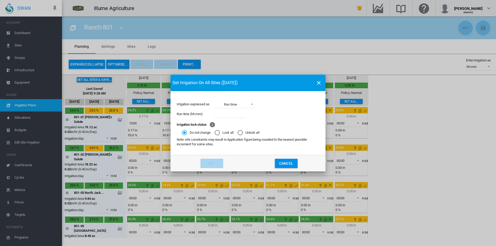
click at [245, 113] on div "Run time (hh:mm):" at bounding box center [248, 114] width 142 height 10
click at [234, 116] on input "Irrigation expressed ..." at bounding box center [228, 114] width 31 height 8
type input "****"
click at [223, 164] on md-dialog-actions "Set Cancel" at bounding box center [247, 163] width 155 height 17
click at [215, 163] on button "Set" at bounding box center [211, 163] width 23 height 9
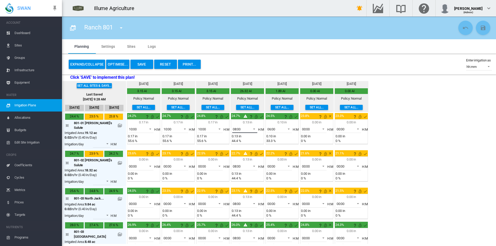
click at [238, 129] on span "08:00" at bounding box center [241, 129] width 16 height 5
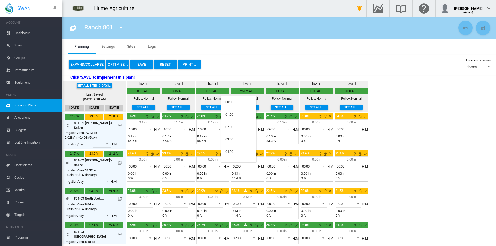
scroll to position [77, 0]
click at [235, 147] on md-option "10:00" at bounding box center [238, 148] width 35 height 12
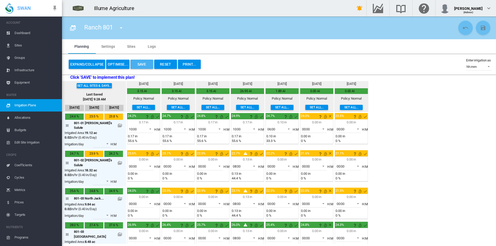
click at [147, 66] on button "Save" at bounding box center [141, 64] width 23 height 9
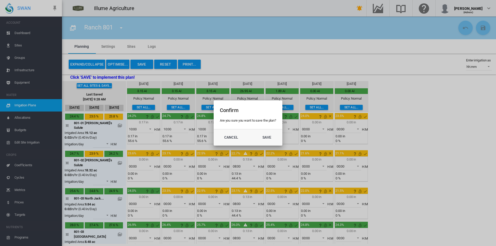
click at [266, 137] on button "Save" at bounding box center [266, 137] width 23 height 9
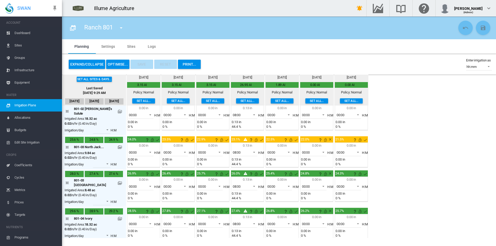
scroll to position [26, 0]
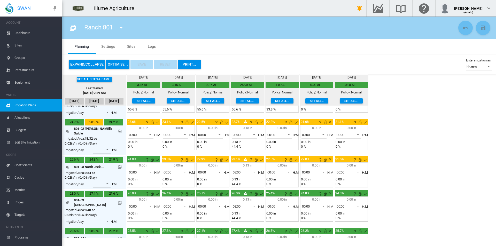
click at [115, 27] on md-menu "Ranch 360 Ranch 370 Ranch 701 Ranch [GEOGRAPHIC_DATA] 801" at bounding box center [120, 27] width 15 height 7
click at [120, 28] on md-icon "icon-menu-down" at bounding box center [121, 28] width 6 height 6
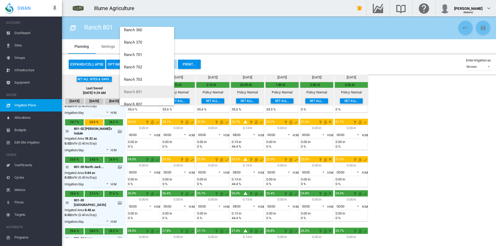
scroll to position [25, 0]
click at [143, 96] on button "Ranch 802" at bounding box center [147, 97] width 54 height 12
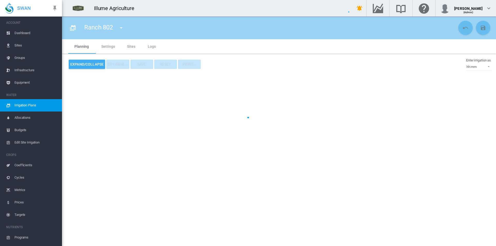
type input "*********"
type input "*"
type input "**"
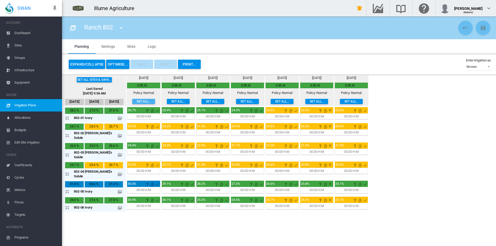
click at [132, 101] on button "Set all..." at bounding box center [143, 101] width 23 height 5
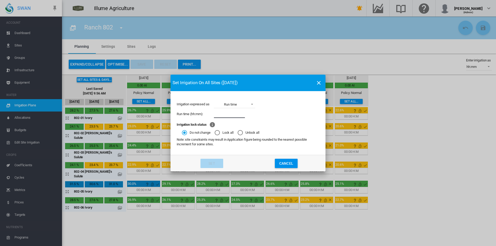
drag, startPoint x: 229, startPoint y: 112, endPoint x: 231, endPoint y: 117, distance: 5.2
click at [229, 112] on input "Irrigation expressed ..." at bounding box center [229, 114] width 31 height 8
type input "*****"
click at [217, 160] on button "Set" at bounding box center [211, 163] width 23 height 9
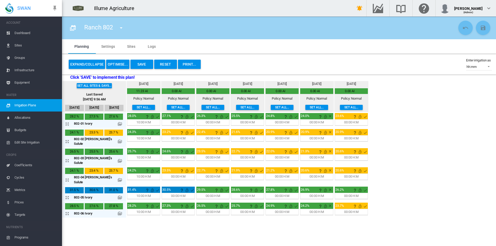
click at [132, 106] on button "Set all..." at bounding box center [143, 107] width 23 height 5
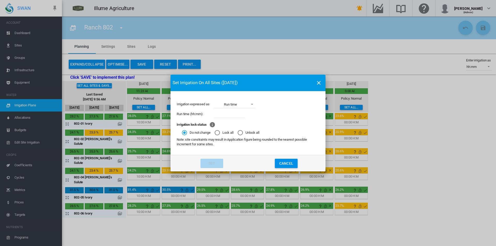
click at [228, 114] on input "Irrigation expressed ..." at bounding box center [229, 114] width 31 height 8
type input "****"
click at [207, 162] on button "Set" at bounding box center [211, 163] width 23 height 9
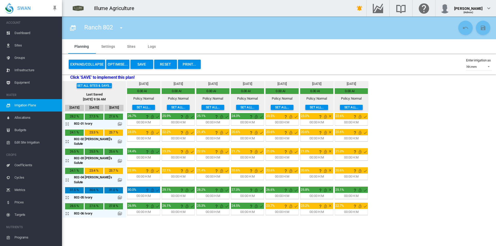
click at [80, 63] on button "Expand/Collapse" at bounding box center [87, 64] width 36 height 9
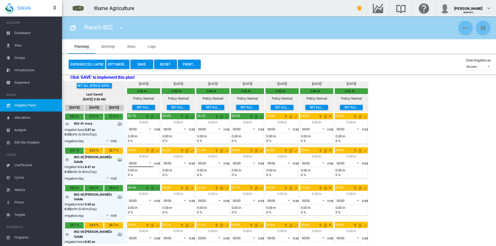
click at [146, 165] on span at bounding box center [149, 162] width 6 height 5
click at [134, 207] on md-option "10:00" at bounding box center [134, 210] width 35 height 12
click at [130, 199] on span "00:00" at bounding box center [137, 200] width 16 height 5
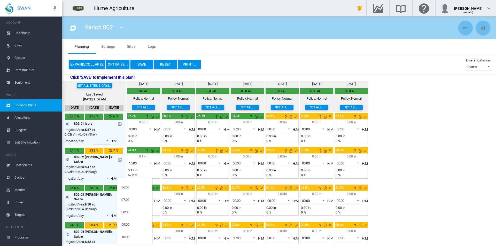
scroll to position [103, 0]
click at [131, 199] on md-option "10:00" at bounding box center [134, 204] width 35 height 12
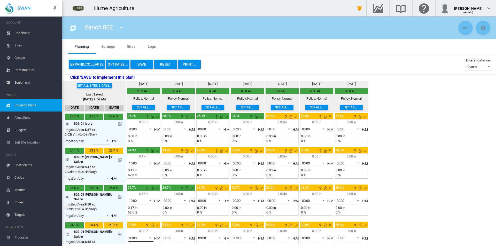
click at [131, 236] on span "00:00" at bounding box center [137, 238] width 16 height 5
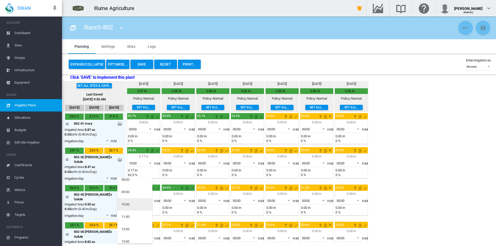
click at [133, 205] on md-option "10:00" at bounding box center [134, 204] width 35 height 12
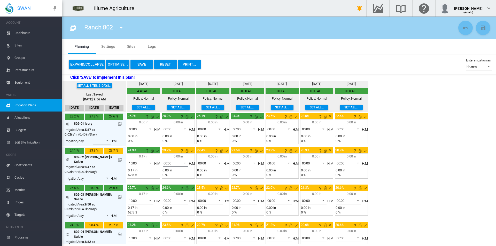
click at [166, 164] on span "00:00" at bounding box center [171, 163] width 16 height 5
drag, startPoint x: 163, startPoint y: 185, endPoint x: 165, endPoint y: 196, distance: 11.2
click at [163, 185] on div "10:00" at bounding box center [160, 184] width 8 height 5
click at [166, 199] on span "00:00" at bounding box center [171, 200] width 16 height 5
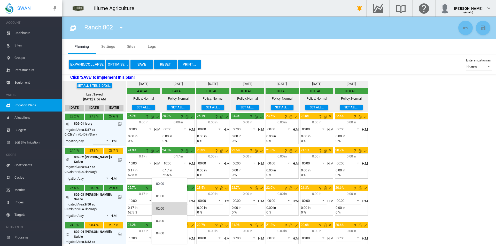
drag, startPoint x: 169, startPoint y: 218, endPoint x: 169, endPoint y: 223, distance: 5.2
click at [164, 206] on div "10:00" at bounding box center [160, 204] width 8 height 5
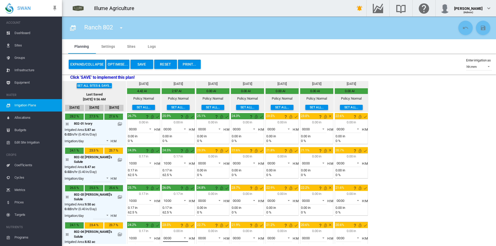
click at [165, 234] on md-select-value "00:00" at bounding box center [175, 238] width 25 height 8
click at [162, 182] on md-option "10:00" at bounding box center [169, 178] width 35 height 12
click at [203, 165] on span "00:00" at bounding box center [206, 163] width 16 height 5
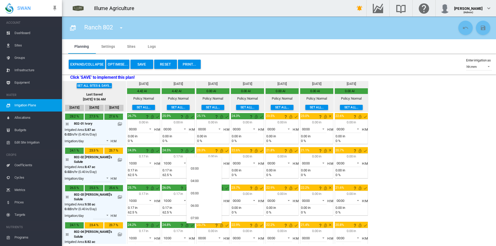
scroll to position [77, 0]
click at [199, 207] on md-option "10:00" at bounding box center [203, 210] width 35 height 12
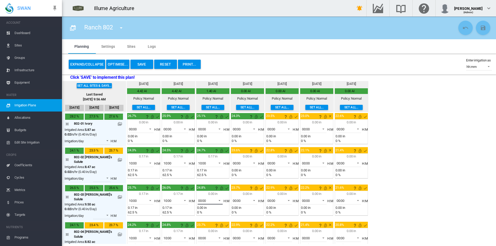
click at [198, 199] on div "00:00" at bounding box center [202, 201] width 8 height 4
click at [200, 231] on md-option "10:00" at bounding box center [203, 230] width 35 height 12
click at [200, 236] on span "00:00" at bounding box center [206, 238] width 16 height 5
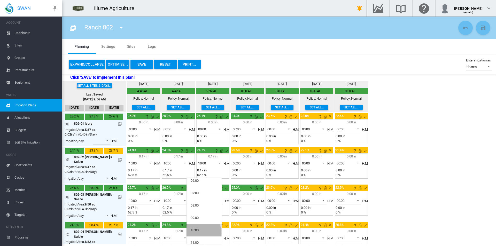
click at [203, 232] on md-option "10:00" at bounding box center [203, 230] width 35 height 12
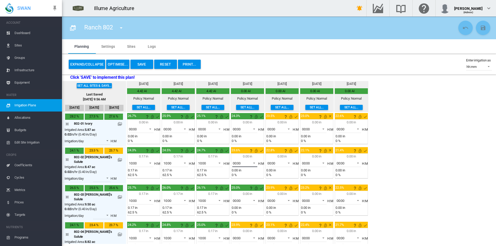
click at [233, 164] on div "00:00" at bounding box center [237, 163] width 8 height 4
click at [235, 181] on md-option "10:00" at bounding box center [238, 184] width 35 height 12
click at [235, 197] on md-select-value "00:00" at bounding box center [244, 201] width 25 height 8
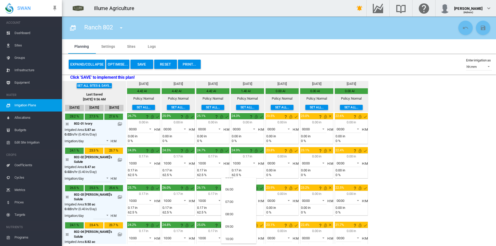
scroll to position [77, 0]
click at [235, 228] on md-option "10:00" at bounding box center [238, 230] width 35 height 12
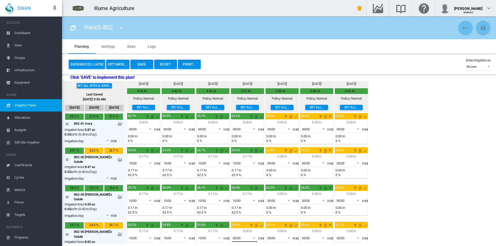
click at [235, 236] on span "00:00" at bounding box center [241, 238] width 16 height 5
click at [235, 228] on md-option "10:00" at bounding box center [238, 230] width 35 height 12
click at [273, 161] on md-select-value "00:00" at bounding box center [279, 163] width 25 height 8
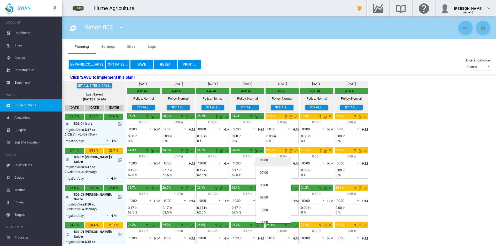
click at [267, 162] on div "06:00" at bounding box center [264, 160] width 8 height 5
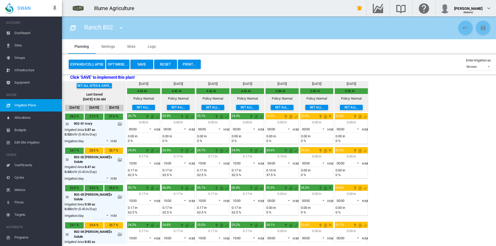
click at [270, 192] on div "0.00 in" at bounding box center [281, 193] width 31 height 5
click at [269, 198] on span "00:00" at bounding box center [275, 200] width 16 height 5
click at [266, 230] on div "06:00" at bounding box center [264, 232] width 8 height 5
click at [269, 236] on span "00:00" at bounding box center [275, 238] width 16 height 5
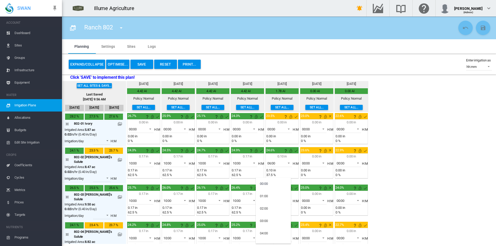
scroll to position [77, 0]
click at [265, 183] on md-option "06:00" at bounding box center [272, 180] width 35 height 12
click at [146, 62] on button "Save" at bounding box center [141, 64] width 23 height 9
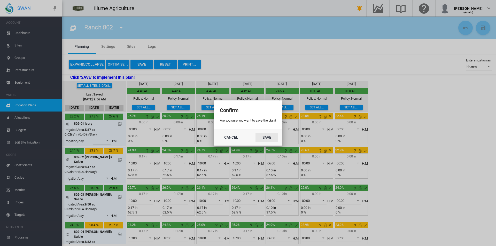
drag, startPoint x: 274, startPoint y: 140, endPoint x: 275, endPoint y: 144, distance: 3.8
click at [274, 141] on button "Save" at bounding box center [266, 137] width 23 height 9
